Goal: Task Accomplishment & Management: Manage account settings

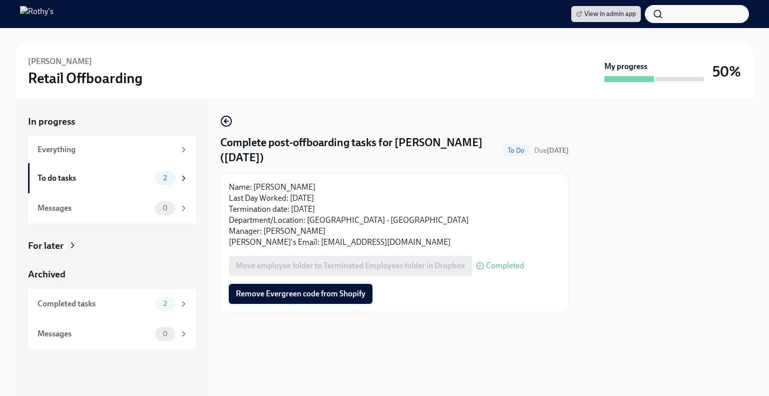
click at [276, 297] on span "Remove Evergreen code from Shopify" at bounding box center [301, 294] width 130 height 10
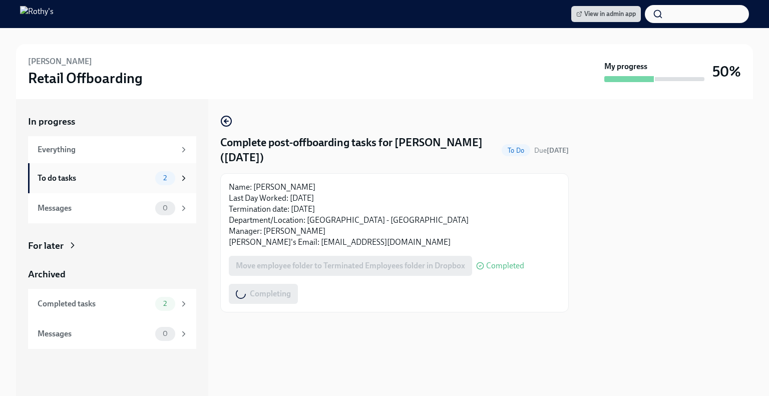
click at [117, 186] on div "To do tasks 2" at bounding box center [112, 178] width 168 height 30
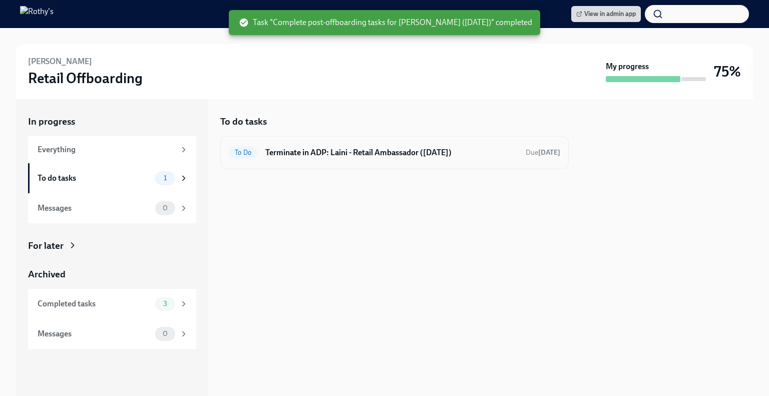
click at [350, 155] on h6 "Terminate in ADP: Laini - Retail Ambassador ([DATE])" at bounding box center [391, 152] width 252 height 11
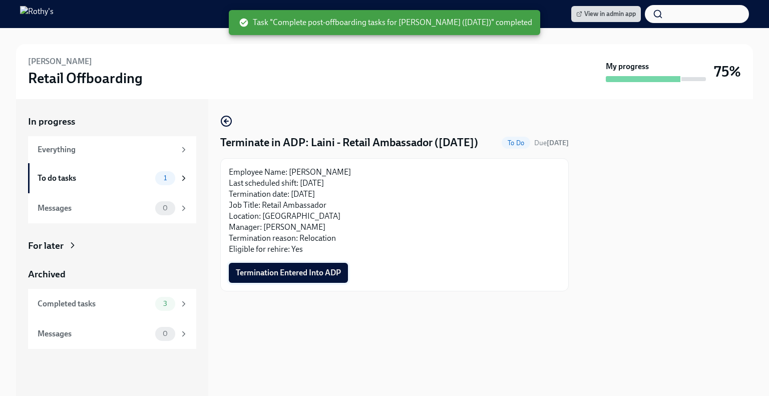
click at [303, 278] on span "Termination Entered Into ADP" at bounding box center [288, 273] width 105 height 10
